Goal: Task Accomplishment & Management: Manage account settings

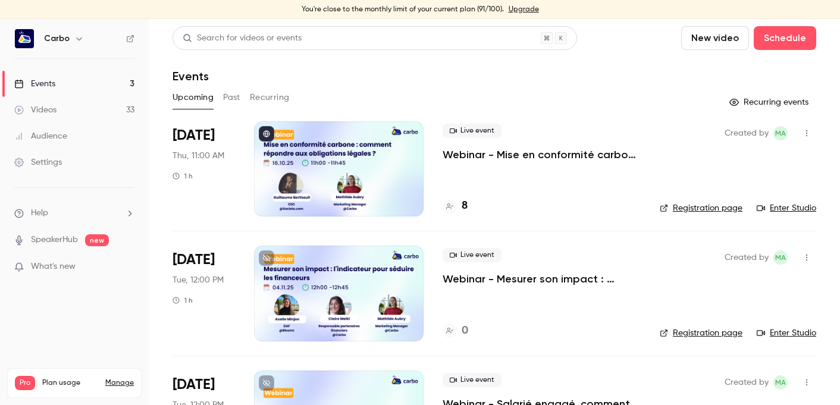
scroll to position [82, 0]
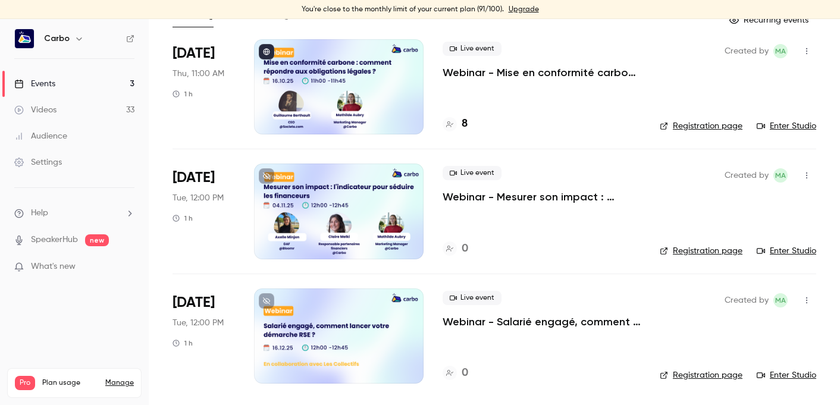
click at [339, 202] on div at bounding box center [338, 211] width 169 height 95
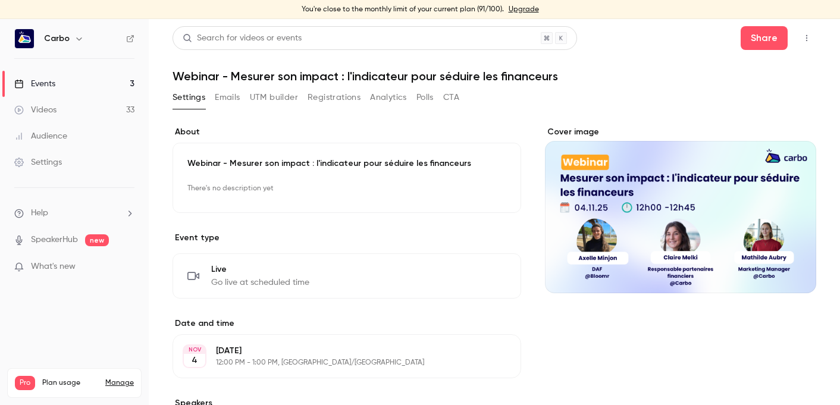
click at [327, 101] on button "Registrations" at bounding box center [333, 97] width 53 height 19
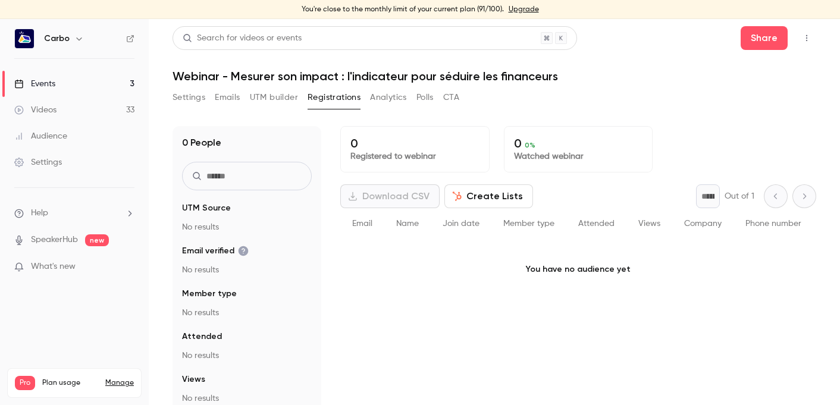
click at [273, 101] on button "UTM builder" at bounding box center [274, 97] width 48 height 19
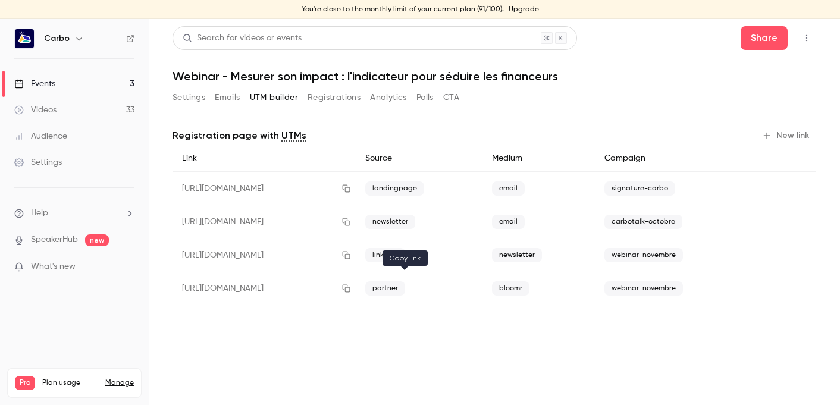
click at [351, 290] on icon "button" at bounding box center [346, 288] width 10 height 8
click at [185, 99] on button "Settings" at bounding box center [188, 97] width 33 height 19
